Goal: Task Accomplishment & Management: Use online tool/utility

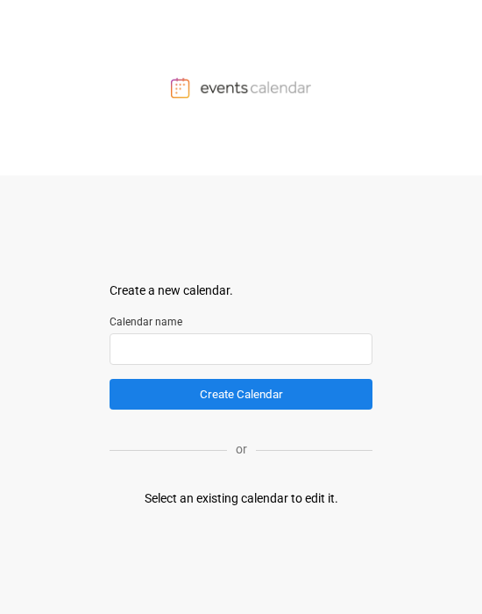
click at [208, 347] on input "text" at bounding box center [241, 349] width 263 height 32
click at [209, 346] on input "text" at bounding box center [241, 349] width 263 height 32
type input "*"
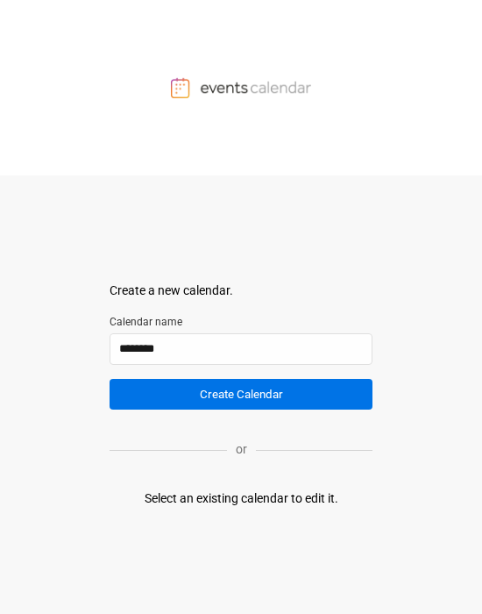
type input "********"
click at [231, 347] on button "Create Calendar" at bounding box center [241, 394] width 263 height 31
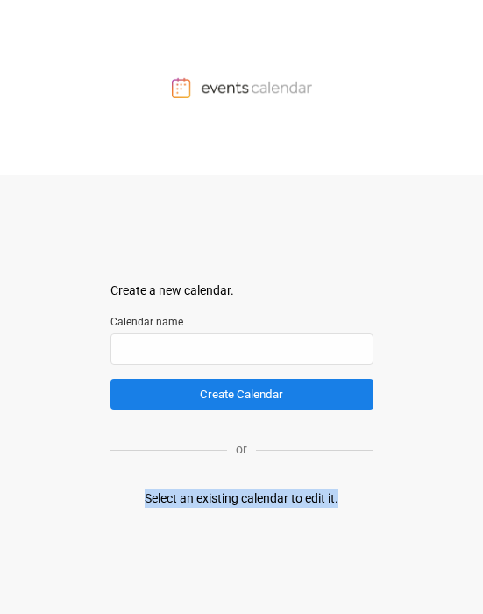
drag, startPoint x: 138, startPoint y: 508, endPoint x: 351, endPoint y: 524, distance: 213.6
click at [202, 297] on div "Create a new calendar. Select a container to insert the calendar into. Calendar…" at bounding box center [241, 394] width 263 height 438
